Goal: Complete application form

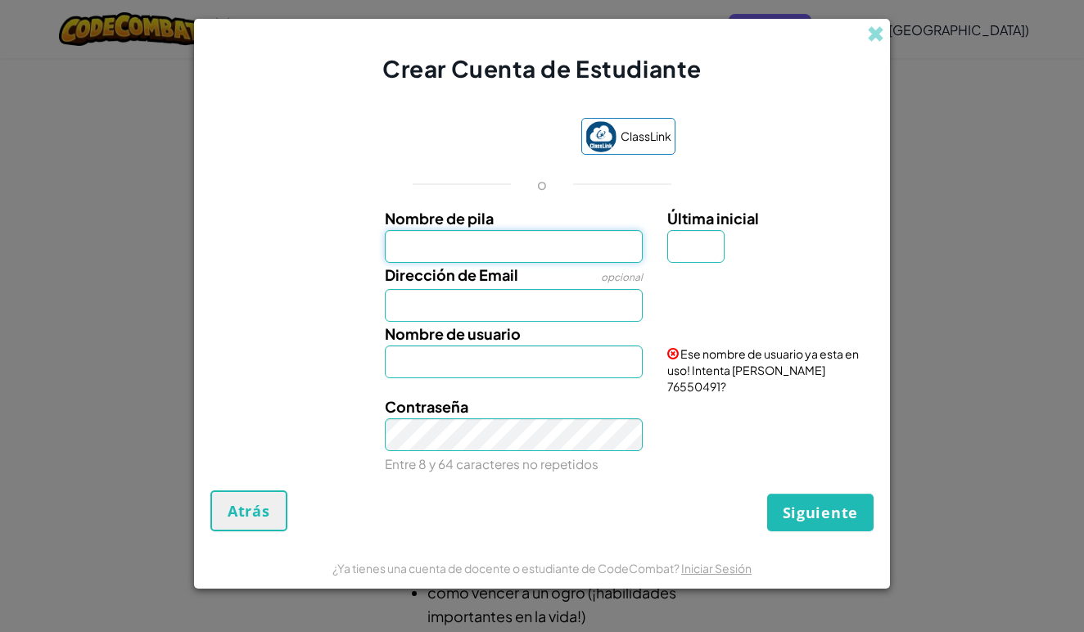
click at [568, 260] on input "Nombre de pila" at bounding box center [514, 246] width 259 height 33
type input "[PERSON_NAME]"
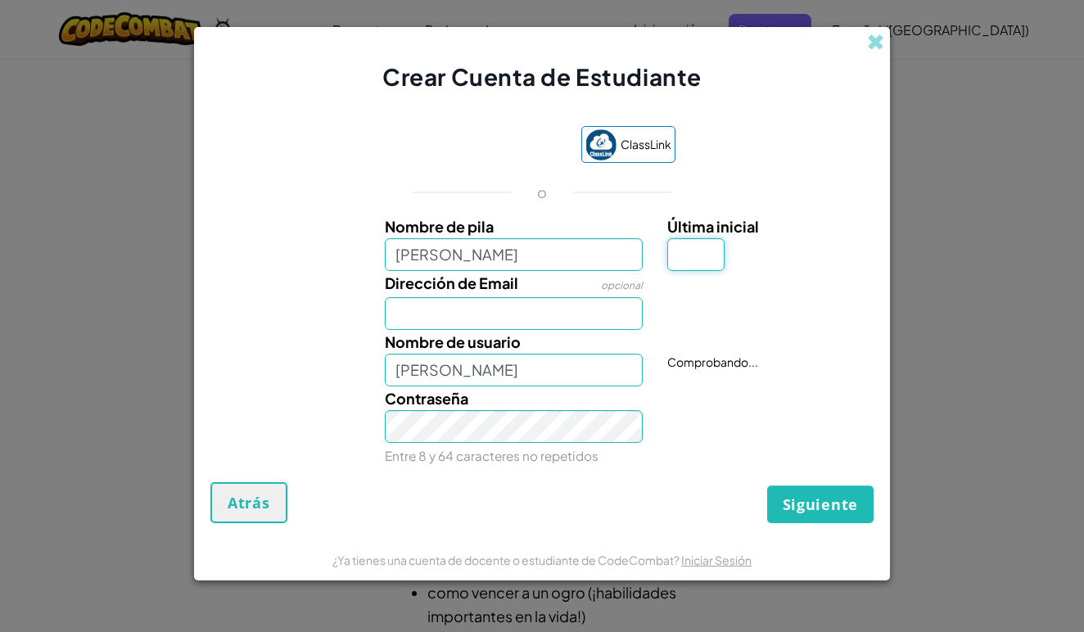
click at [699, 250] on input "Última inicial" at bounding box center [695, 254] width 57 height 33
click at [525, 257] on input "[PERSON_NAME]" at bounding box center [514, 254] width 259 height 33
type input "R"
type input "[PERSON_NAME]"
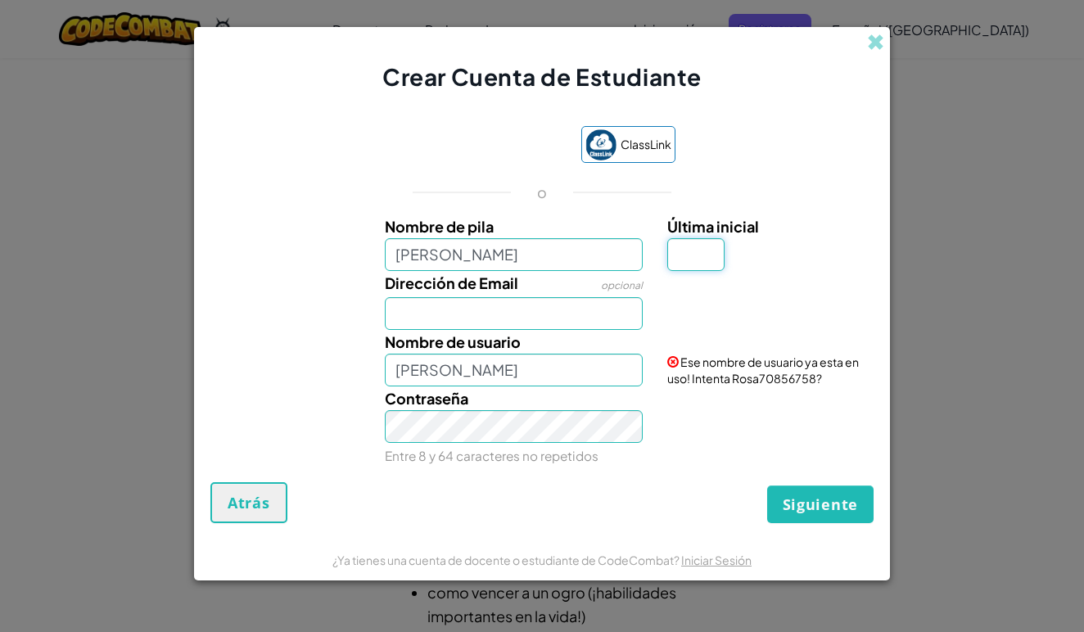
click at [718, 252] on input "Última inicial" at bounding box center [695, 254] width 57 height 33
click at [539, 253] on input "[PERSON_NAME]" at bounding box center [514, 254] width 259 height 33
type input "D"
type input "[PERSON_NAME]"
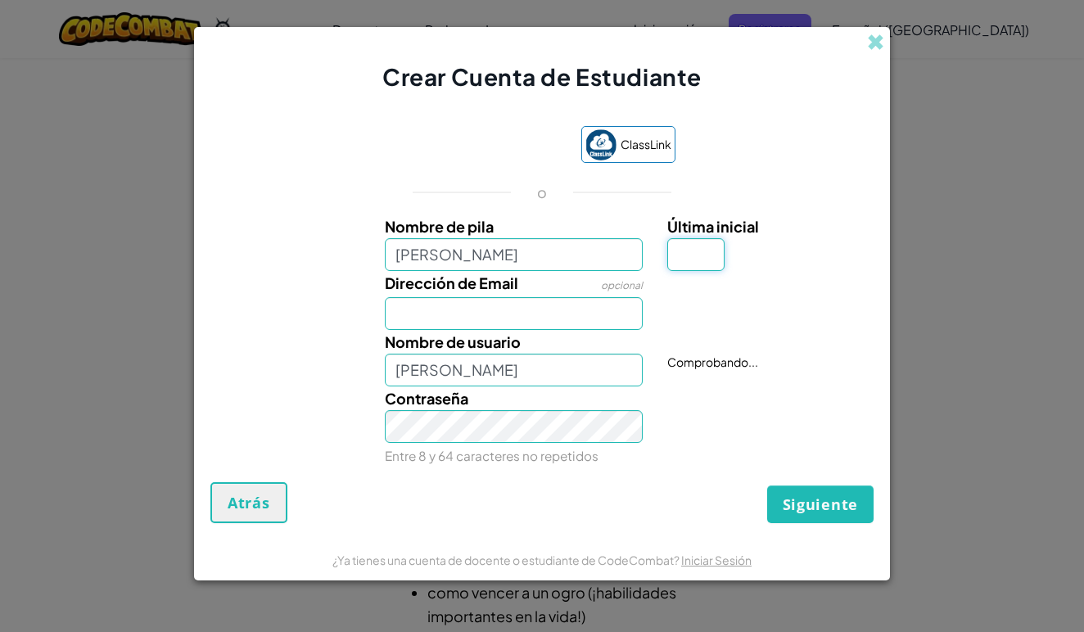
click at [685, 243] on input "Última inicial" at bounding box center [695, 254] width 57 height 33
type input "a"
type input "RosaA"
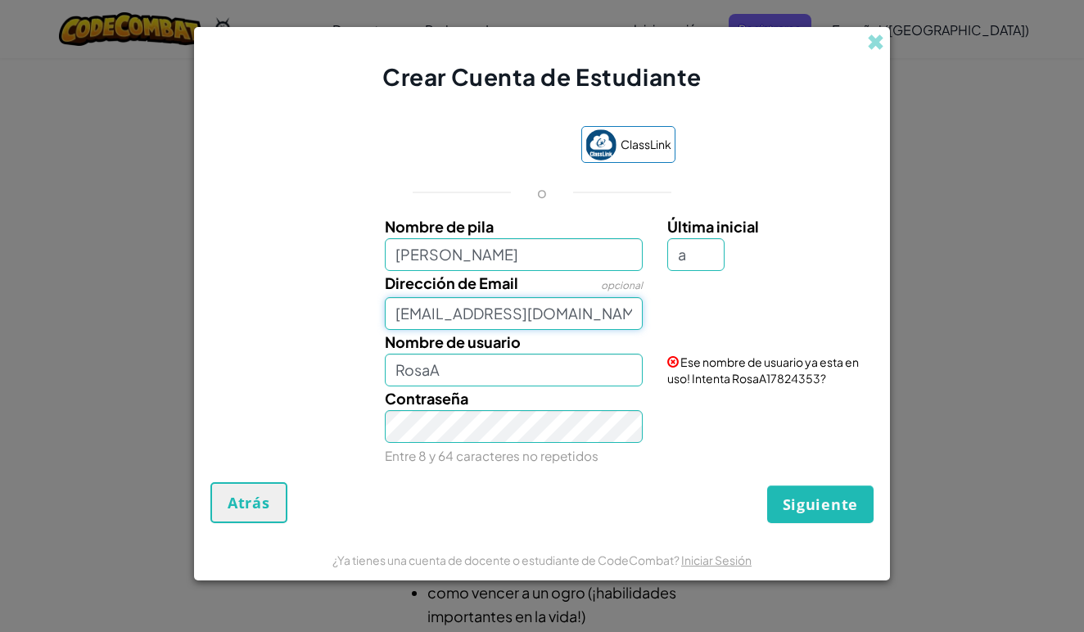
type input "[EMAIL_ADDRESS][DOMAIN_NAME]"
click at [621, 373] on input "Rosad" at bounding box center [514, 370] width 259 height 33
click at [587, 377] on input "Rosad" at bounding box center [514, 370] width 259 height 33
type input "R"
type input "RositaA12"
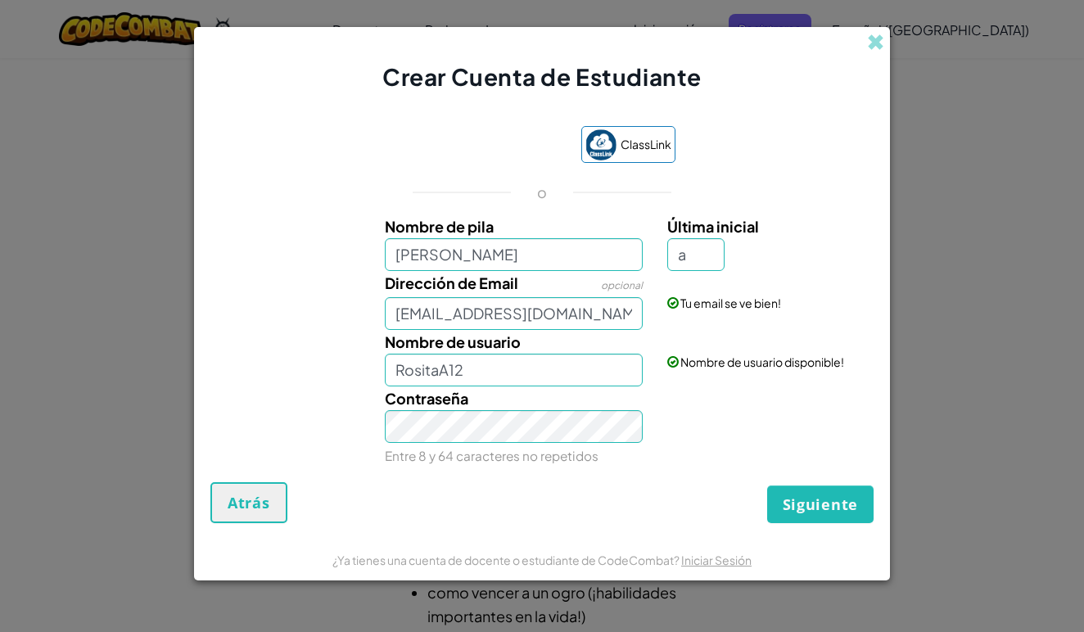
click at [815, 510] on span "Siguiente" at bounding box center [820, 504] width 75 height 20
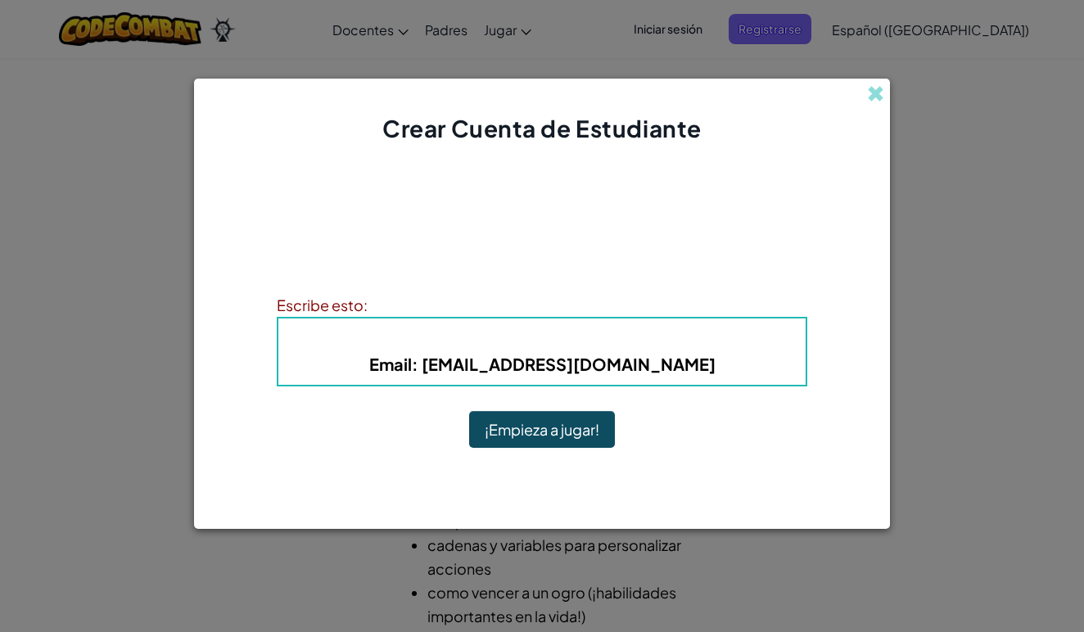
click at [556, 422] on button "¡Empieza a jugar!" at bounding box center [542, 430] width 146 height 38
